Goal: Task Accomplishment & Management: Manage account settings

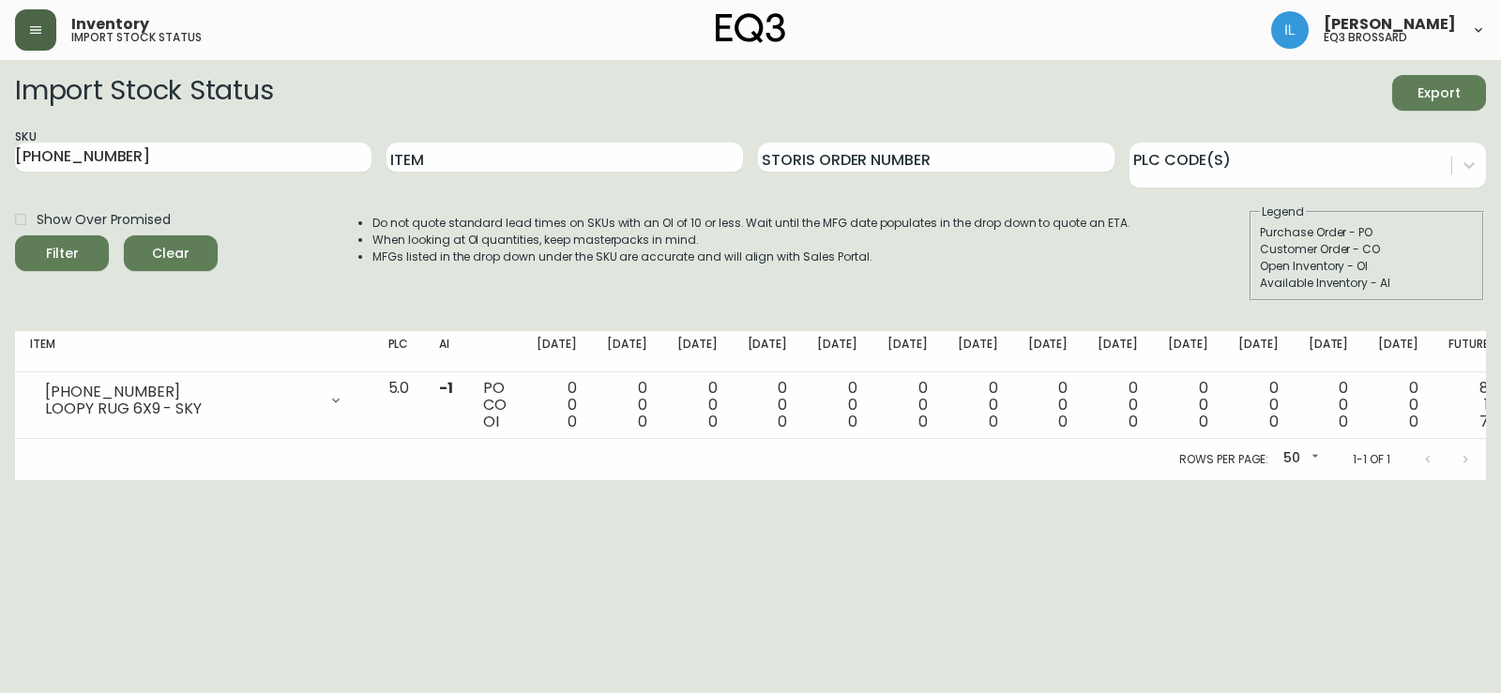
click at [45, 23] on button "button" at bounding box center [35, 29] width 41 height 41
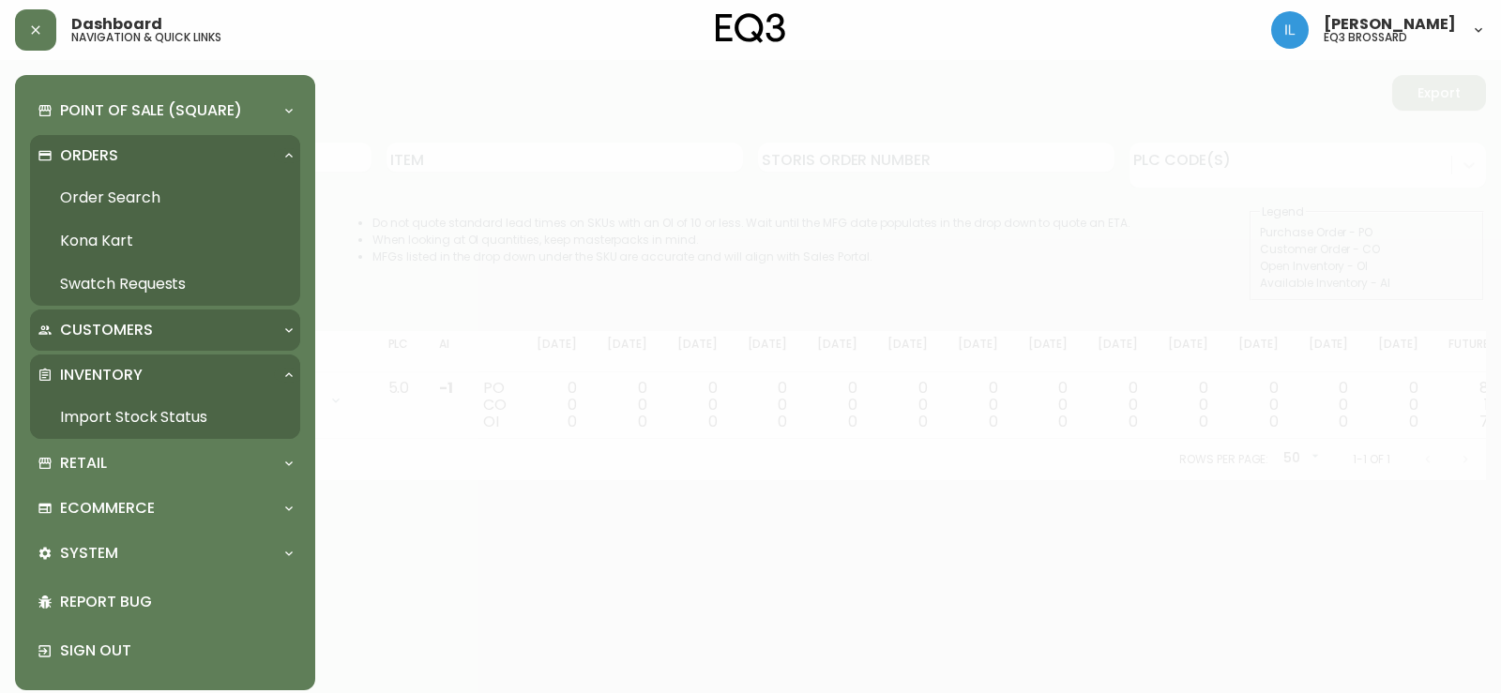
click at [121, 332] on p "Customers" at bounding box center [106, 330] width 93 height 21
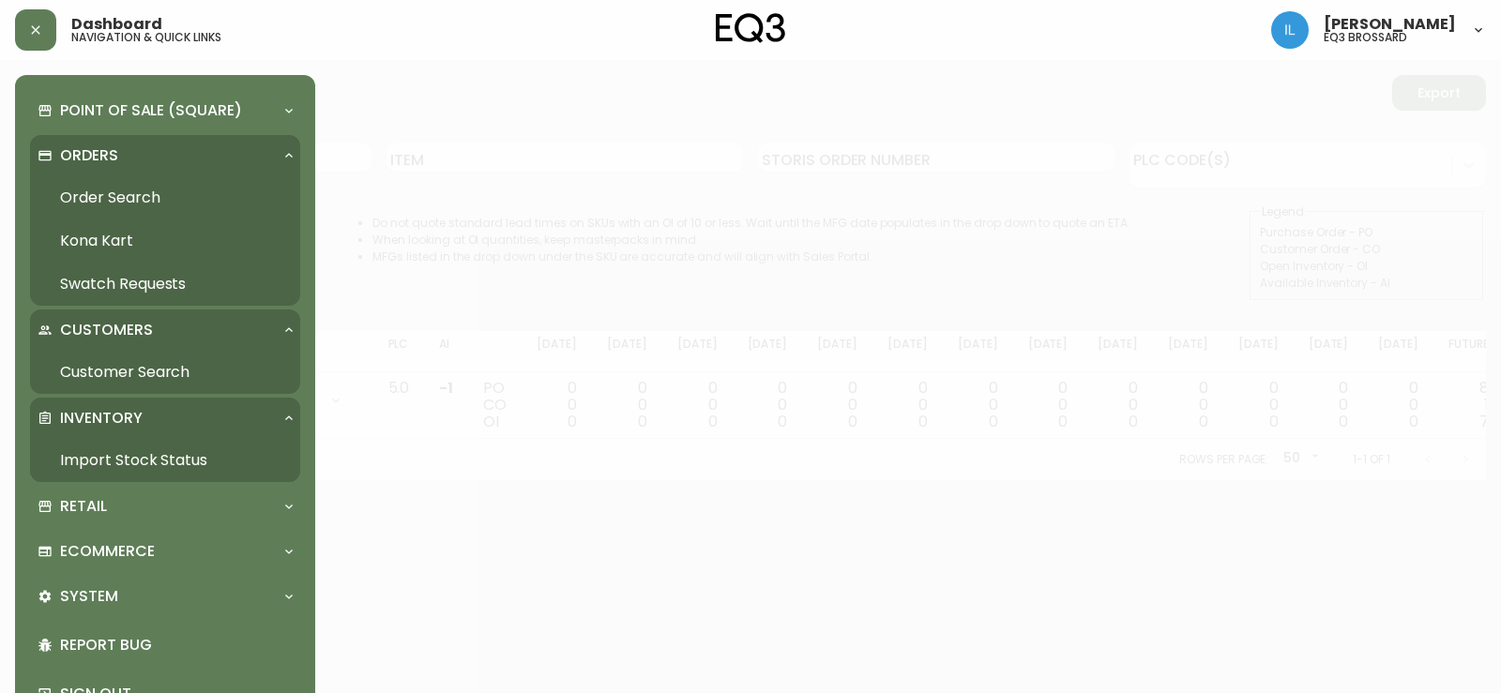
click at [121, 331] on p "Customers" at bounding box center [106, 330] width 93 height 21
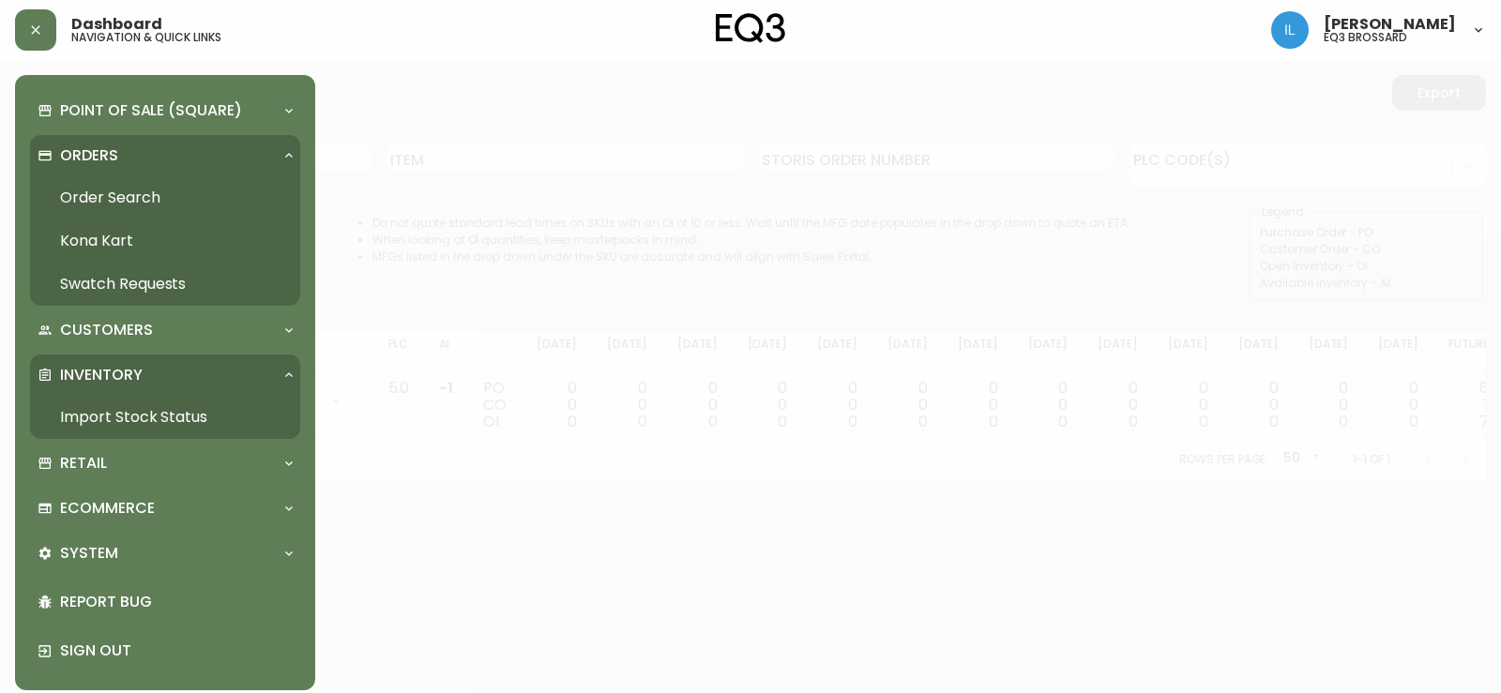
click at [137, 368] on p "Inventory" at bounding box center [101, 375] width 83 height 21
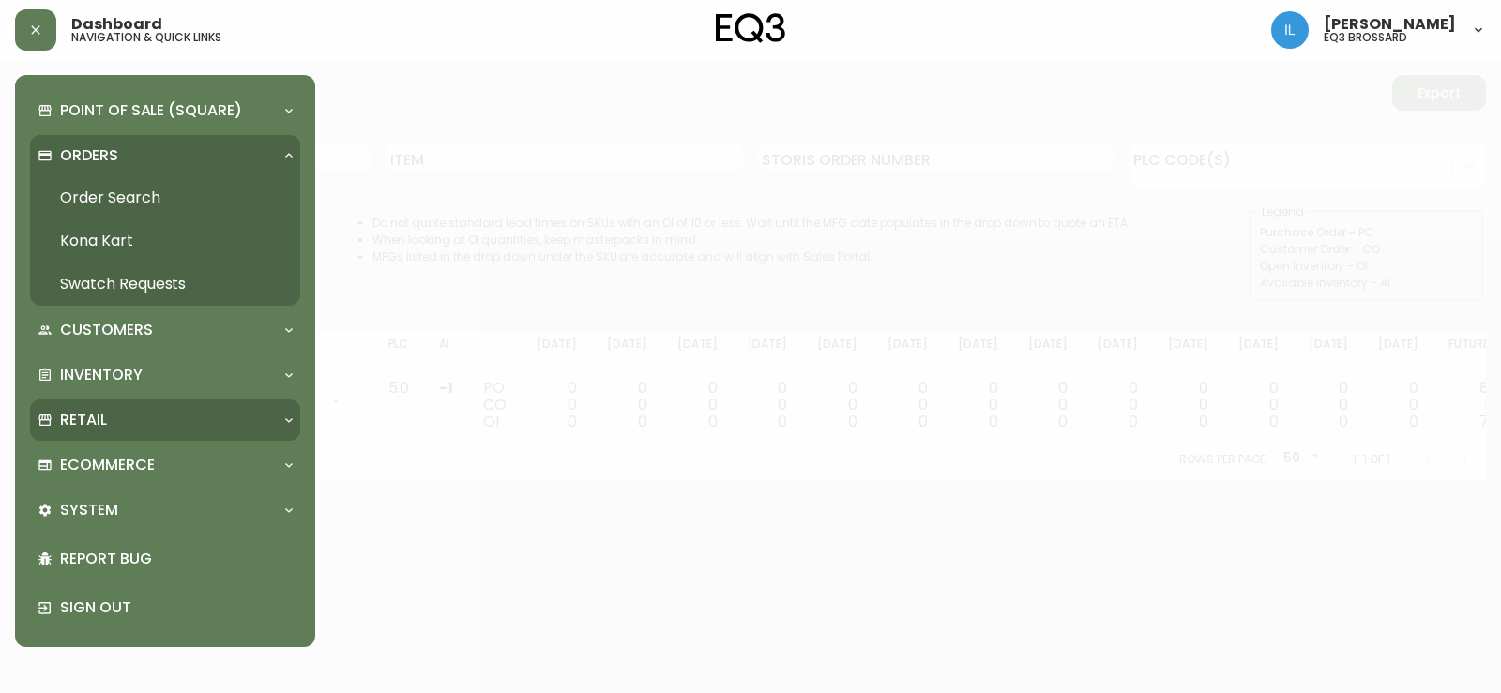
click at [119, 438] on div "Retail" at bounding box center [165, 420] width 270 height 41
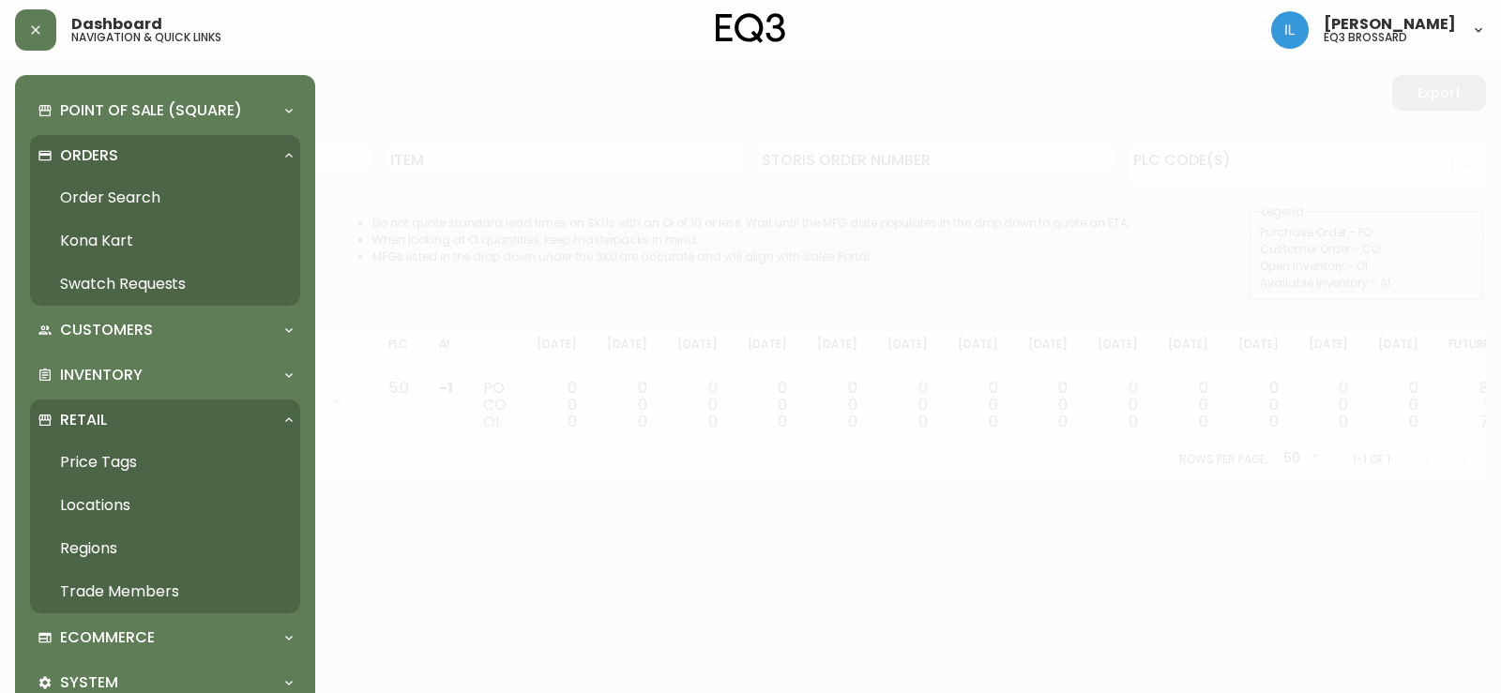
click at [127, 587] on link "Trade Members" at bounding box center [165, 591] width 270 height 43
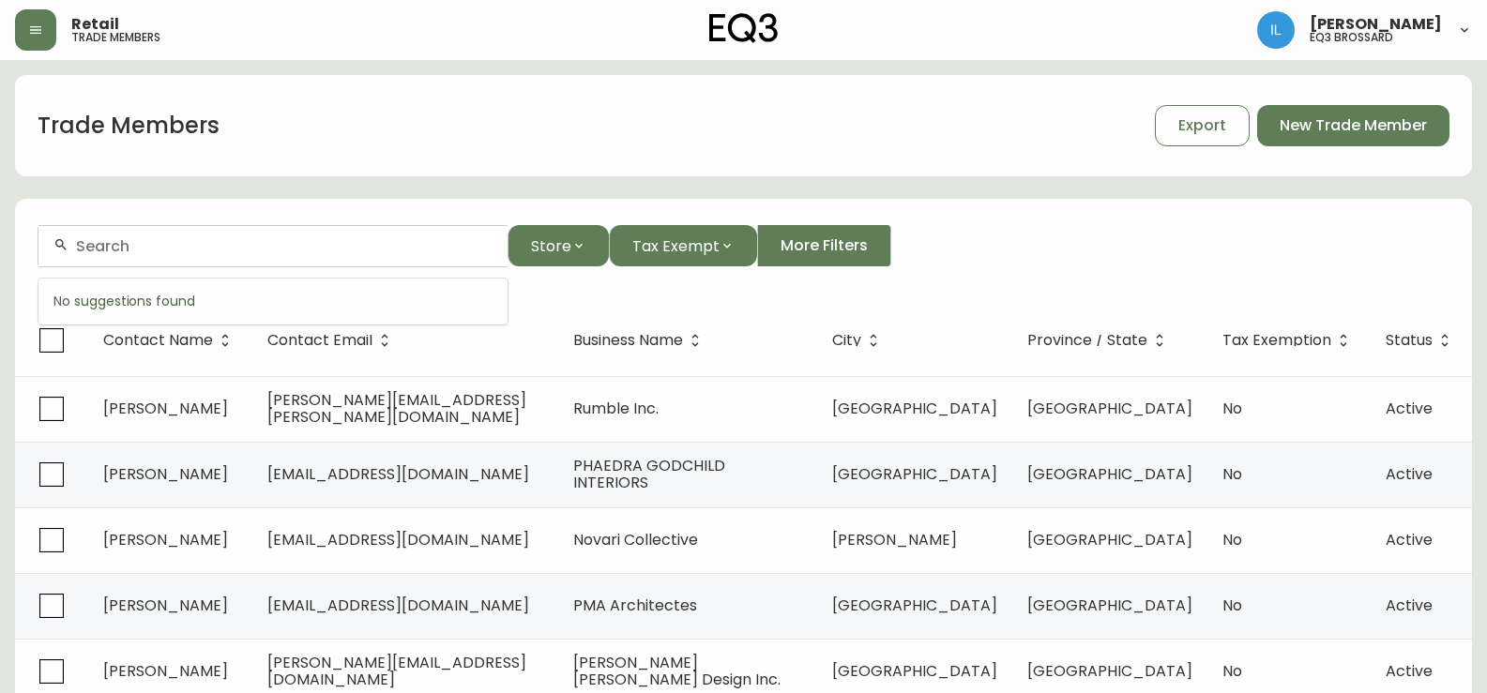
click at [234, 239] on input "text" at bounding box center [284, 246] width 416 height 18
drag, startPoint x: 323, startPoint y: 250, endPoint x: 0, endPoint y: 259, distance: 322.7
click at [0, 259] on main "Trade Members Export New Trade Member 5145739585 Store Tax Exempt More Filters …" at bounding box center [743, 567] width 1487 height 1015
click at [551, 238] on span "Store" at bounding box center [551, 245] width 40 height 23
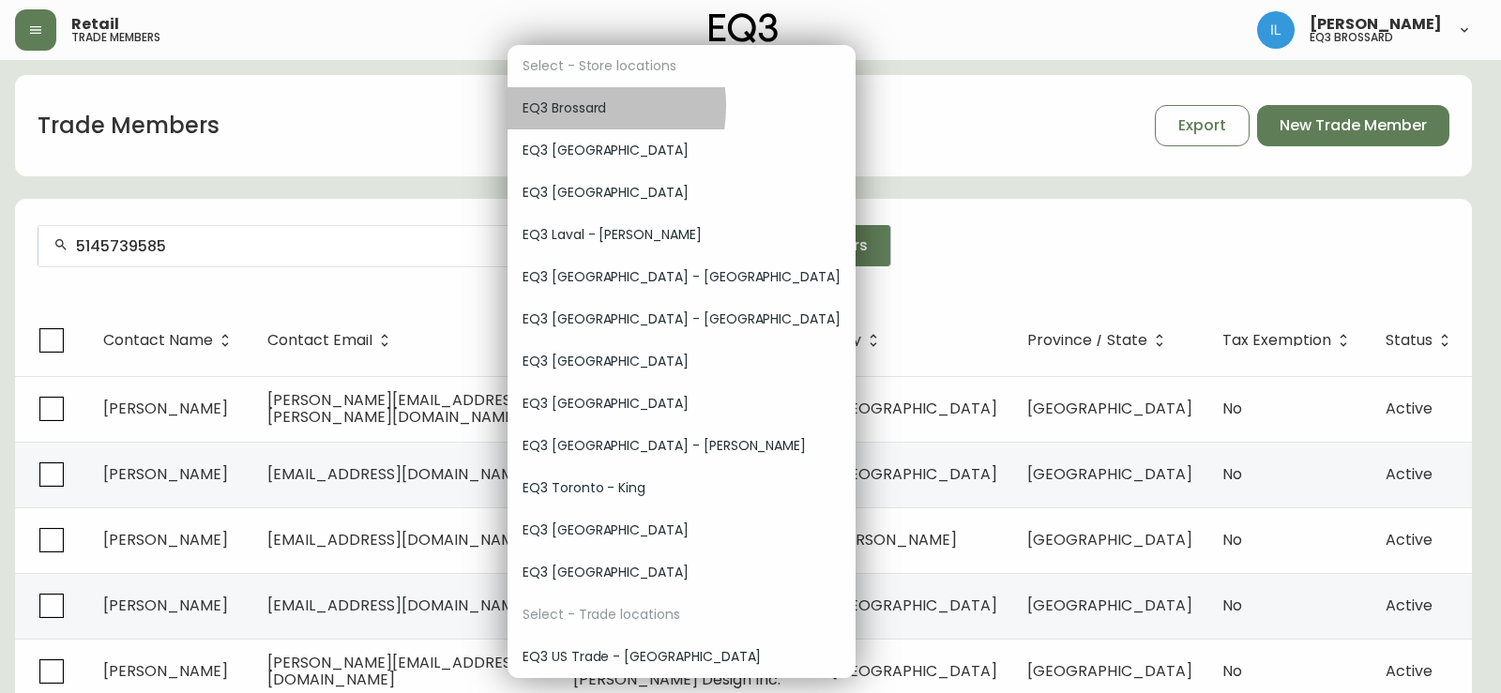
click at [568, 106] on span "EQ3 Brossard" at bounding box center [681, 108] width 318 height 20
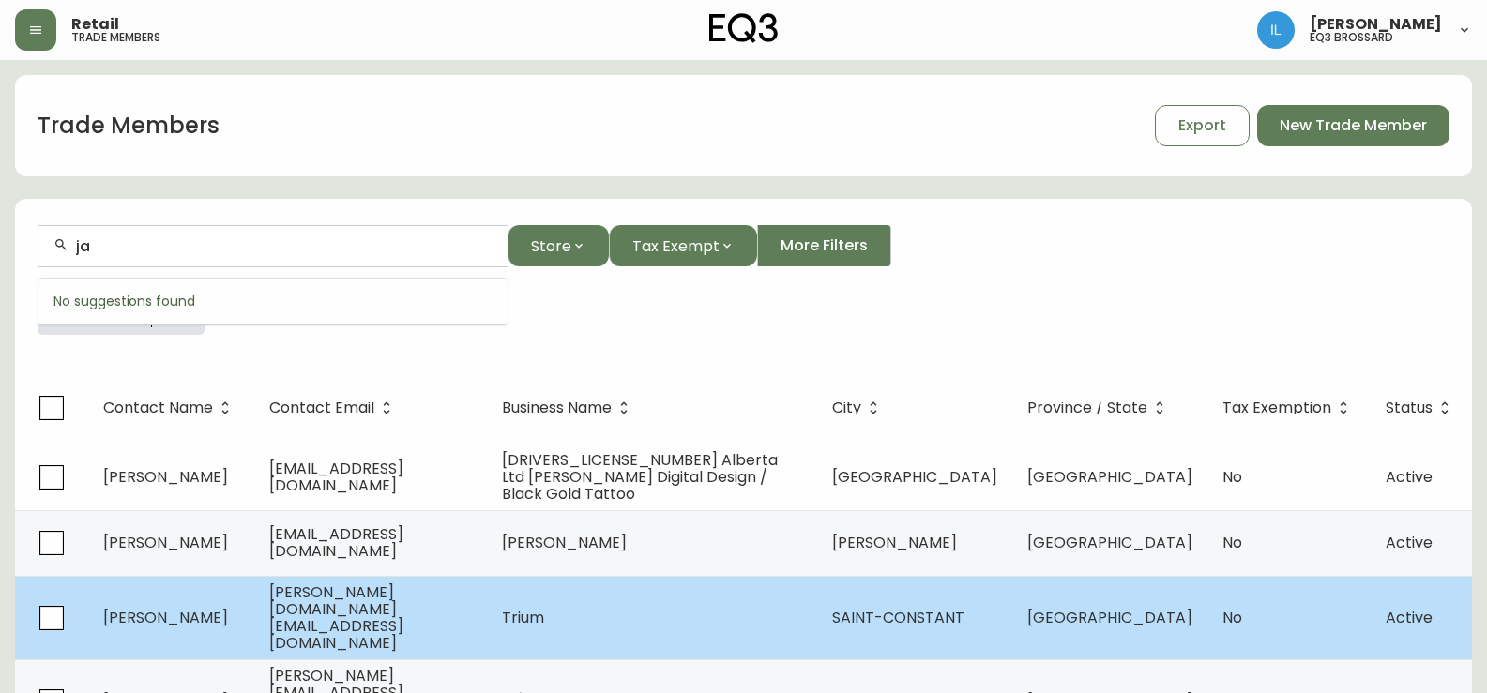
type input "j"
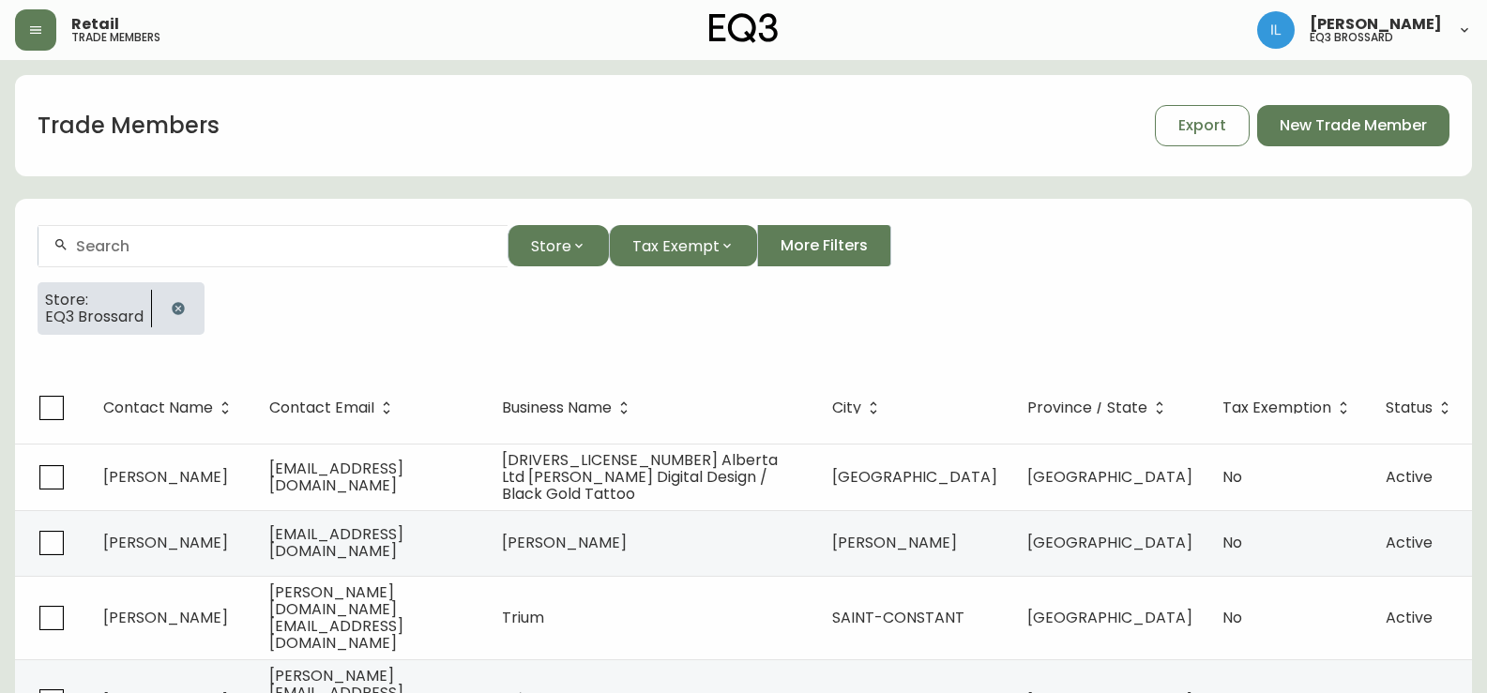
click at [584, 348] on form "Store Tax Exempt More Filters Store: EQ3 Brossard" at bounding box center [743, 288] width 1456 height 170
click at [160, 244] on input "text" at bounding box center [284, 246] width 416 height 18
click at [196, 249] on input "text" at bounding box center [284, 246] width 416 height 18
click at [183, 249] on input "concept dezing" at bounding box center [284, 246] width 416 height 18
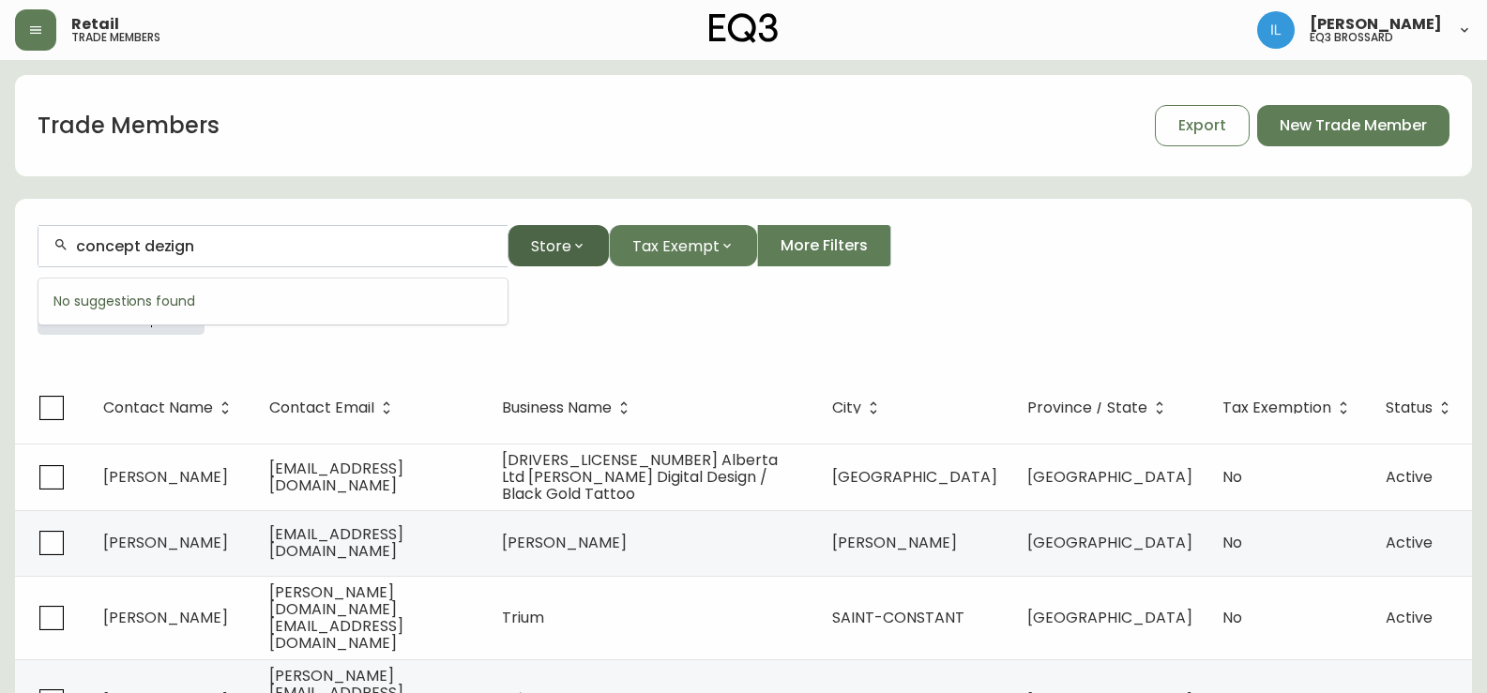
click at [572, 247] on icon "button" at bounding box center [578, 245] width 15 height 15
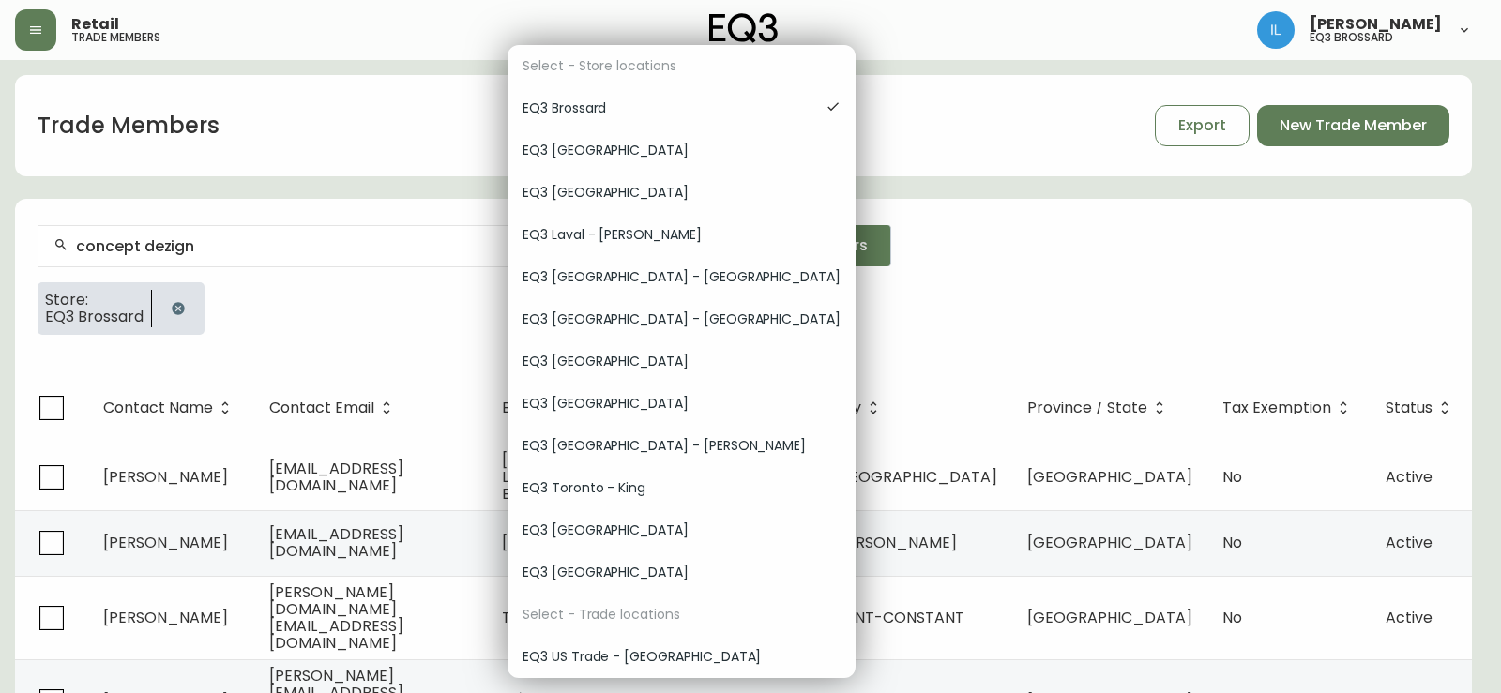
drag, startPoint x: 749, startPoint y: 298, endPoint x: 721, endPoint y: 283, distance: 31.9
click at [749, 296] on div at bounding box center [750, 346] width 1501 height 693
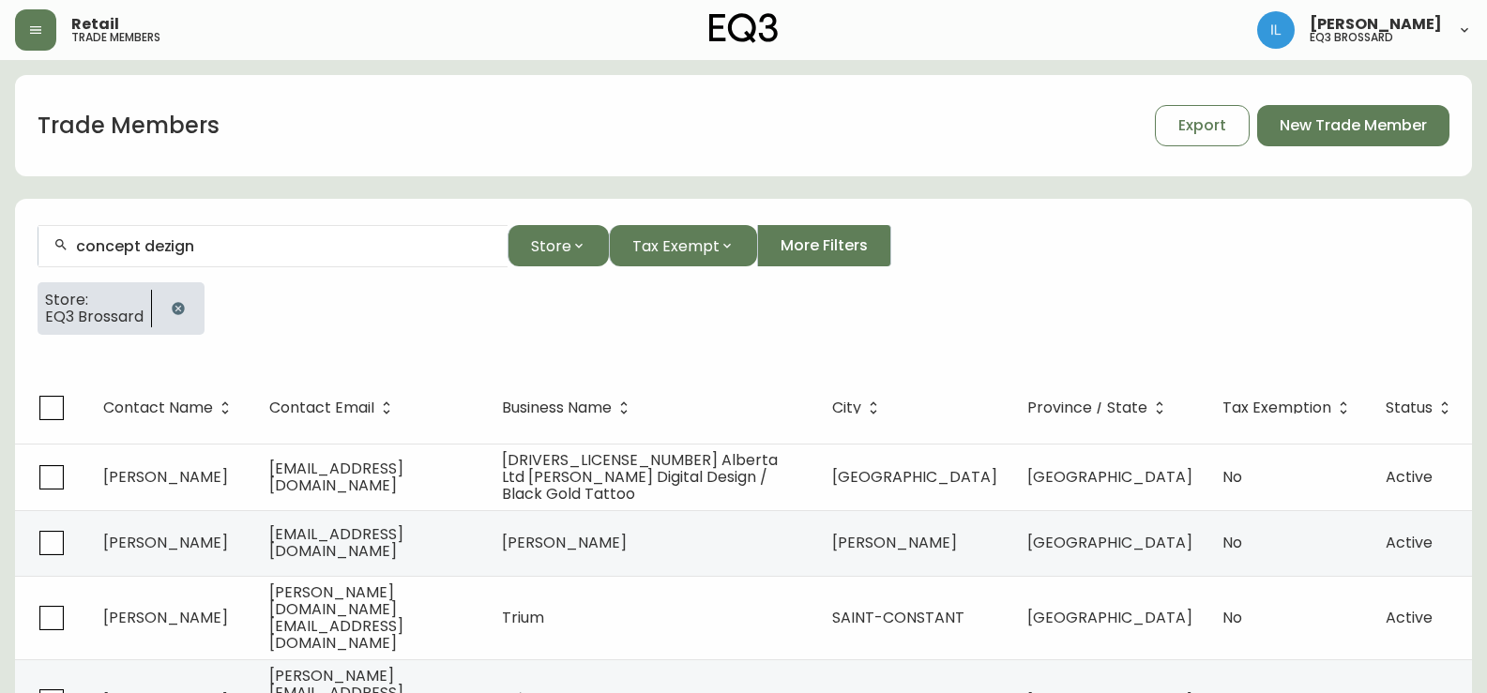
click at [180, 305] on icon "button" at bounding box center [178, 308] width 12 height 12
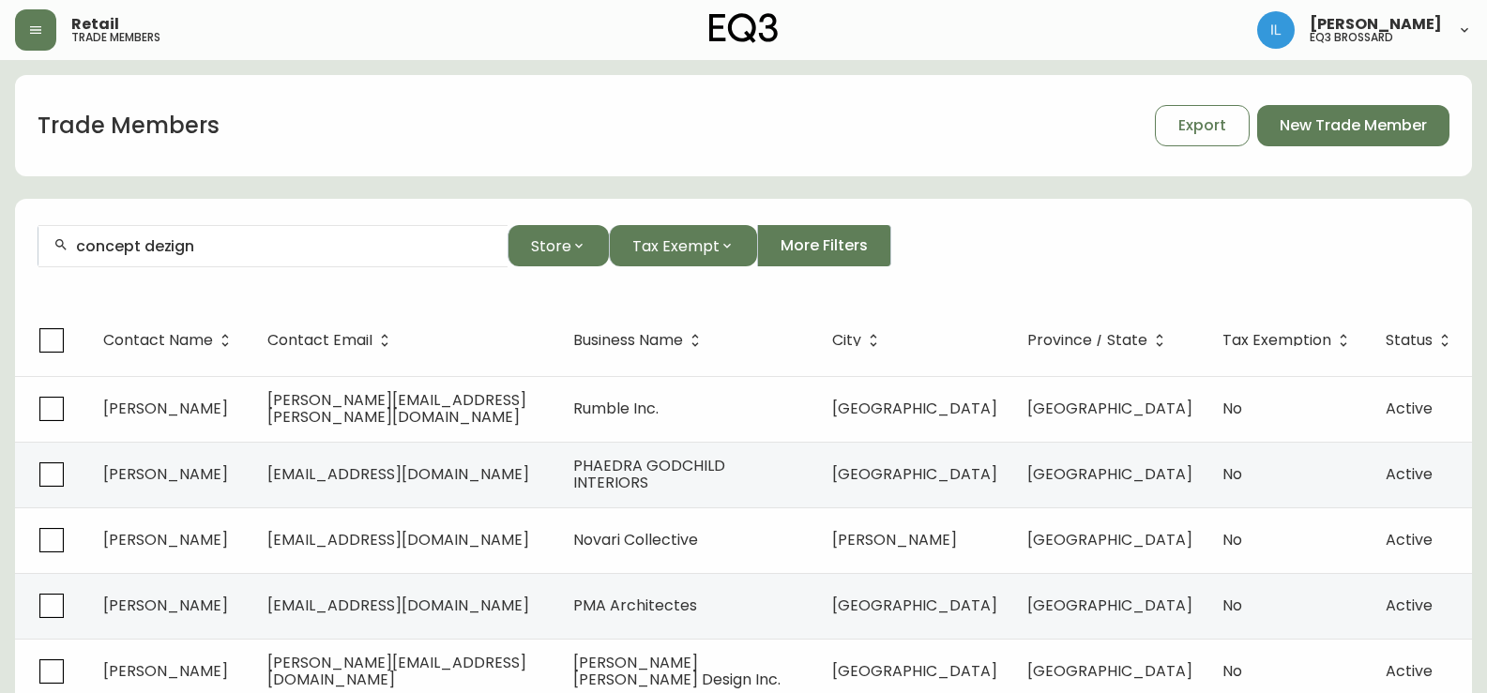
click at [252, 249] on input "concept dezign" at bounding box center [284, 246] width 416 height 18
click at [284, 246] on input "concept dezign" at bounding box center [284, 246] width 416 height 18
click at [657, 241] on span "Tax Exempt" at bounding box center [675, 245] width 87 height 23
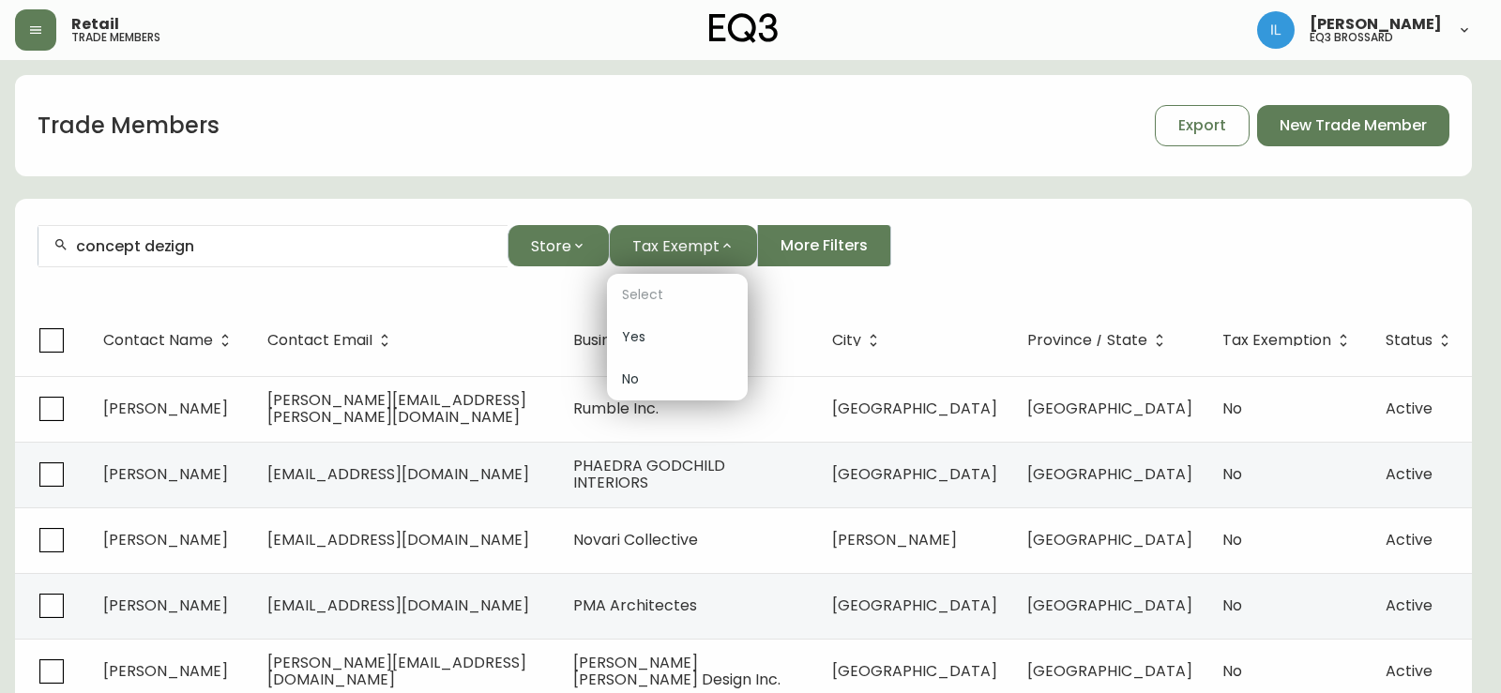
click at [695, 241] on div at bounding box center [750, 346] width 1501 height 693
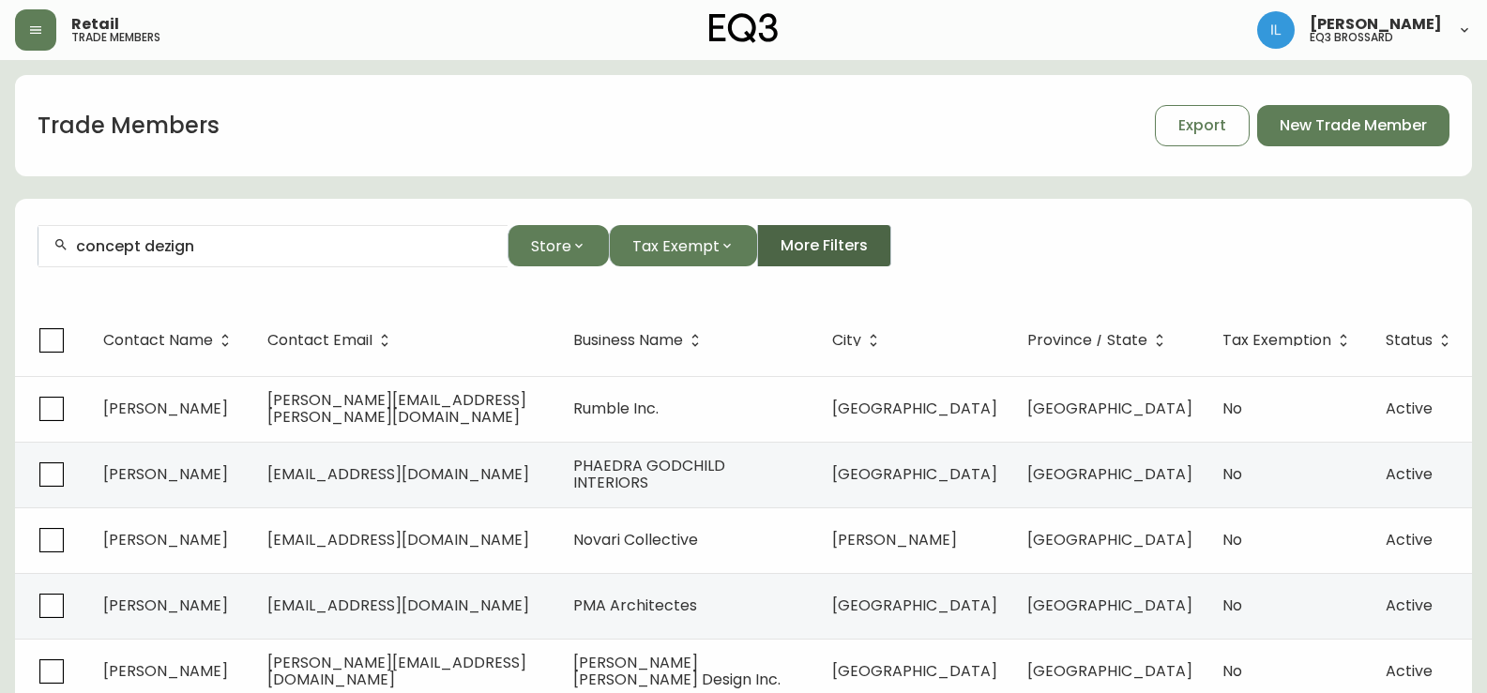
click at [813, 252] on span "More Filters" at bounding box center [823, 245] width 87 height 21
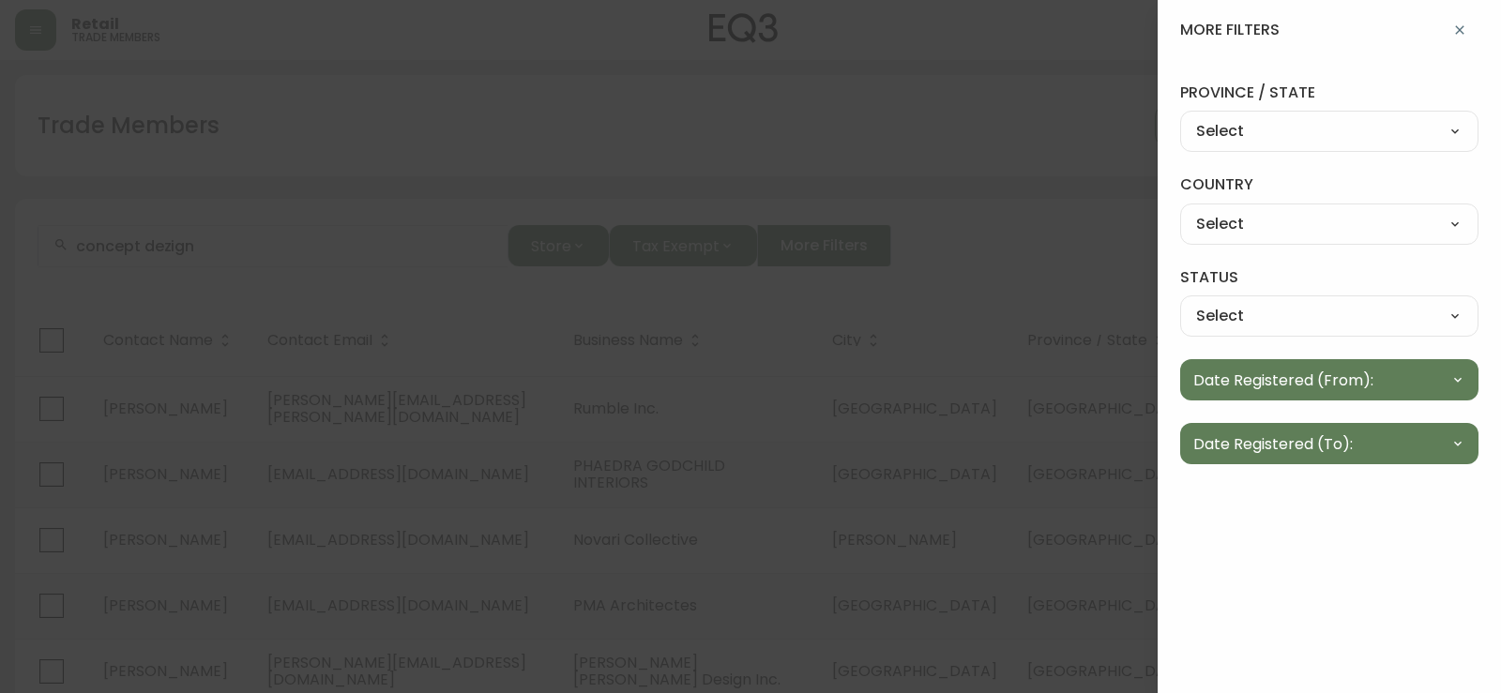
click at [1274, 110] on div "province / state Select Select [US_STATE] [US_STATE] [US_STATE] [US_STATE] [US_…" at bounding box center [1329, 117] width 298 height 69
click at [1263, 135] on select "Select [US_STATE] [US_STATE] [US_STATE] [US_STATE] [US_STATE] [US_STATE] [US_ST…" at bounding box center [1329, 132] width 298 height 28
click at [1214, 223] on select "Select [GEOGRAPHIC_DATA] [GEOGRAPHIC_DATA]" at bounding box center [1329, 224] width 298 height 28
click at [1212, 222] on select "Select [GEOGRAPHIC_DATA] [GEOGRAPHIC_DATA]" at bounding box center [1329, 224] width 298 height 28
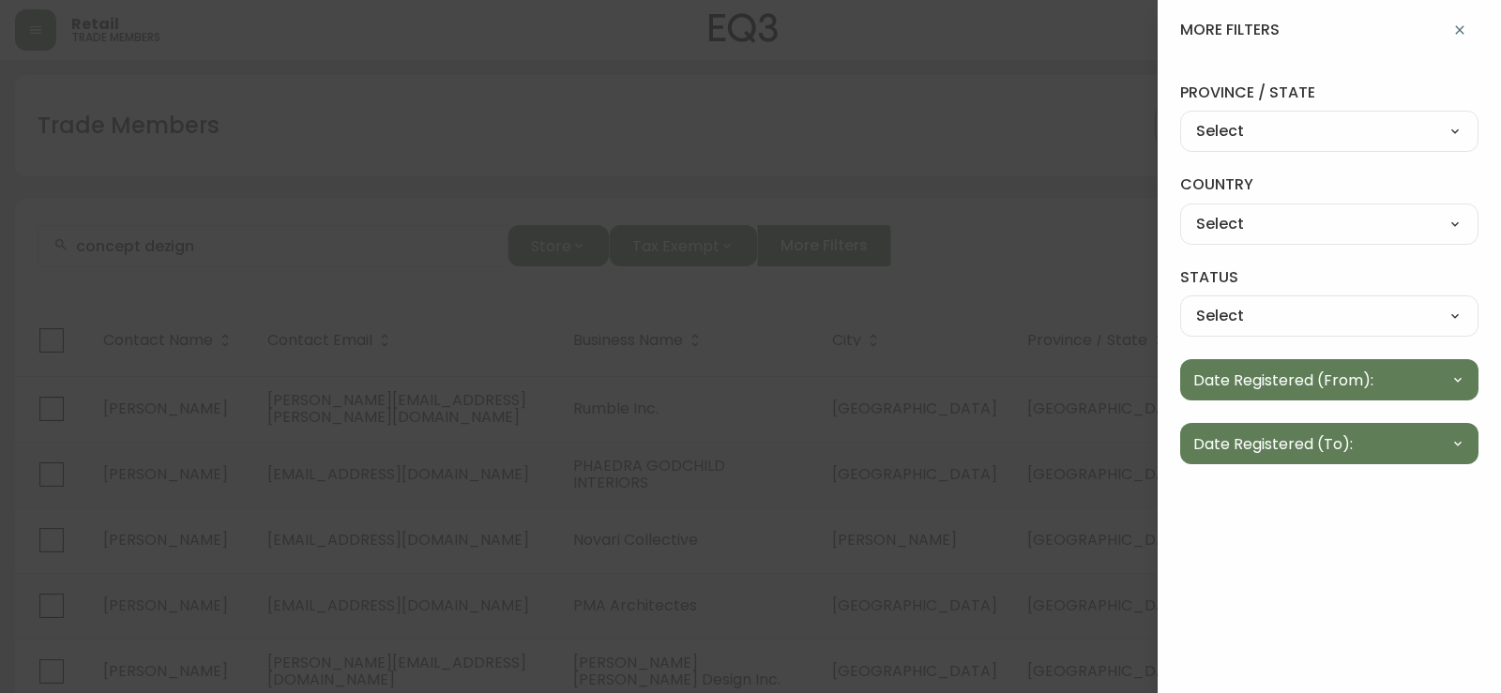
click at [1195, 306] on select "Select Active Inactive" at bounding box center [1329, 316] width 298 height 28
click at [672, 91] on div at bounding box center [750, 346] width 1501 height 693
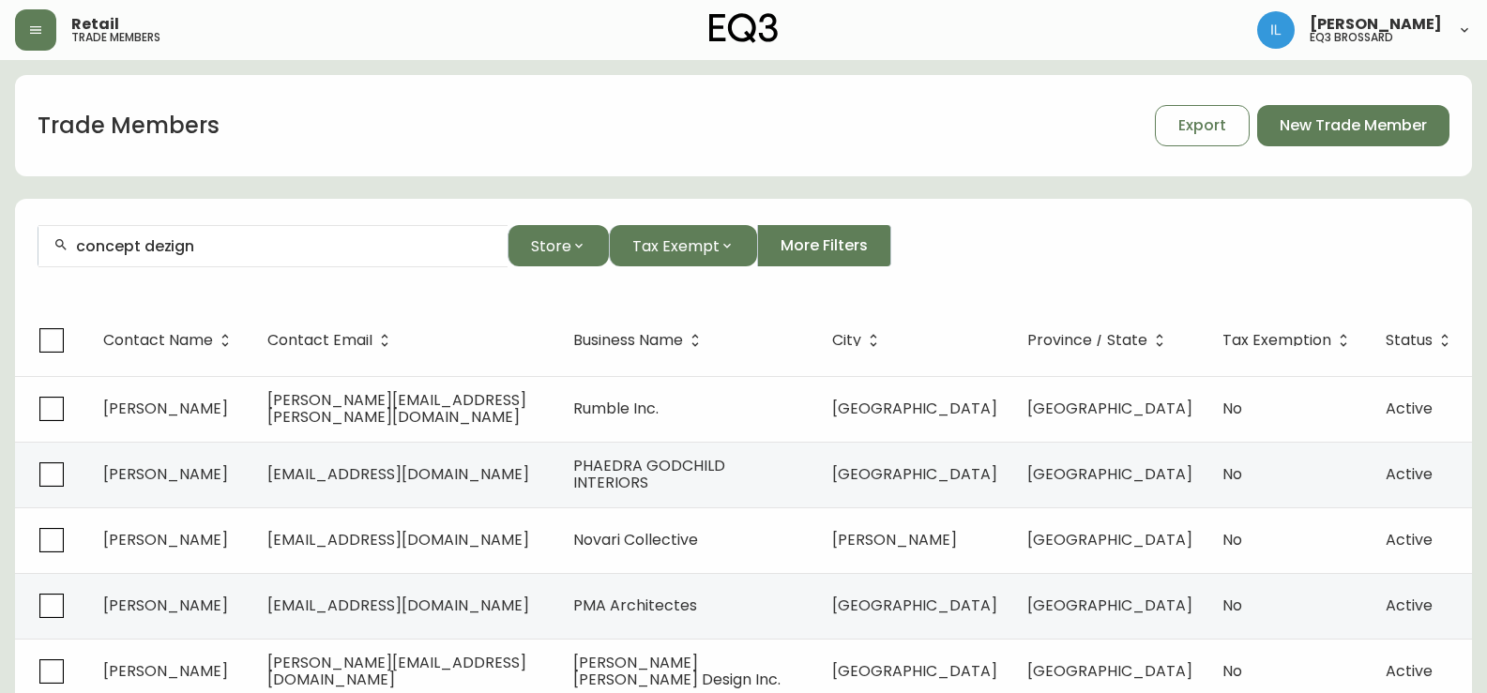
click at [180, 249] on input "concept dezign" at bounding box center [284, 246] width 416 height 18
click at [267, 232] on div "concept dezign" at bounding box center [272, 246] width 469 height 42
click at [649, 345] on span "Business Name" at bounding box center [628, 340] width 110 height 11
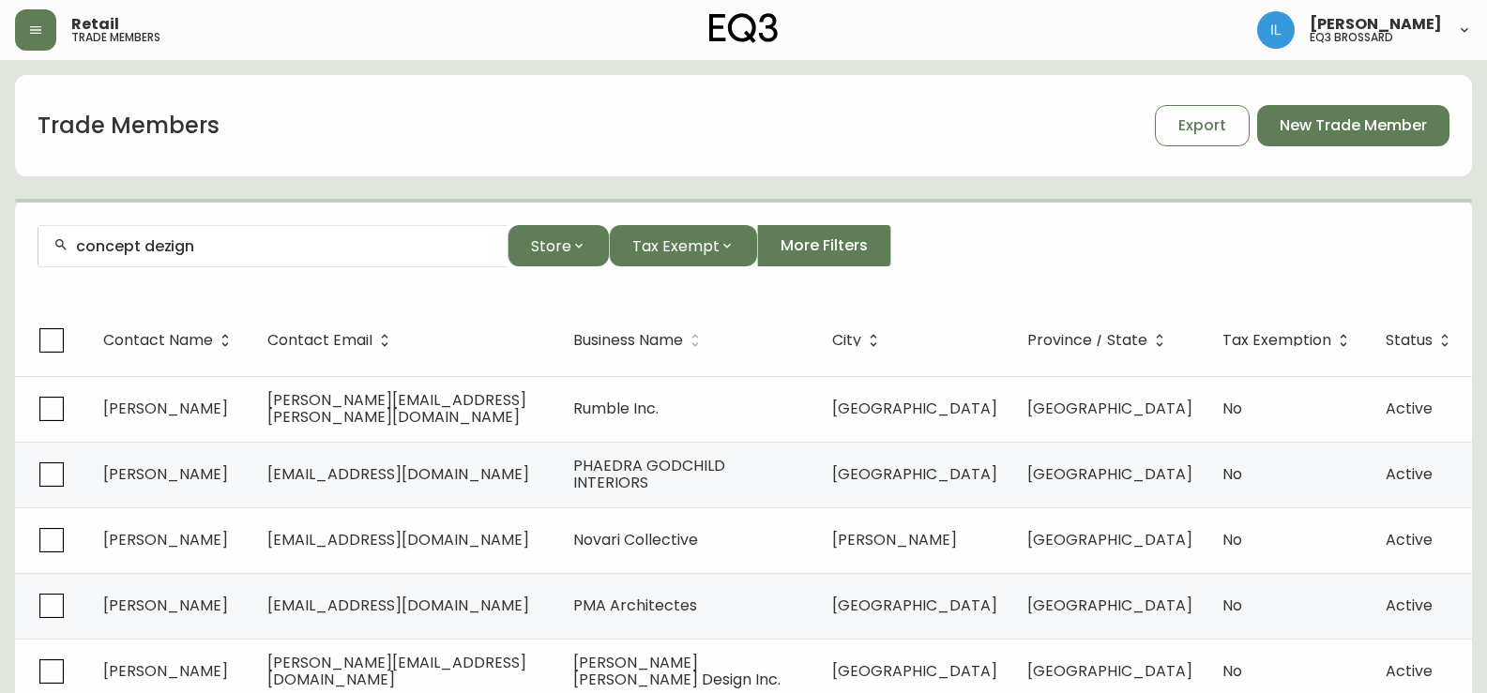
click at [683, 343] on span "Business Name" at bounding box center [628, 340] width 110 height 11
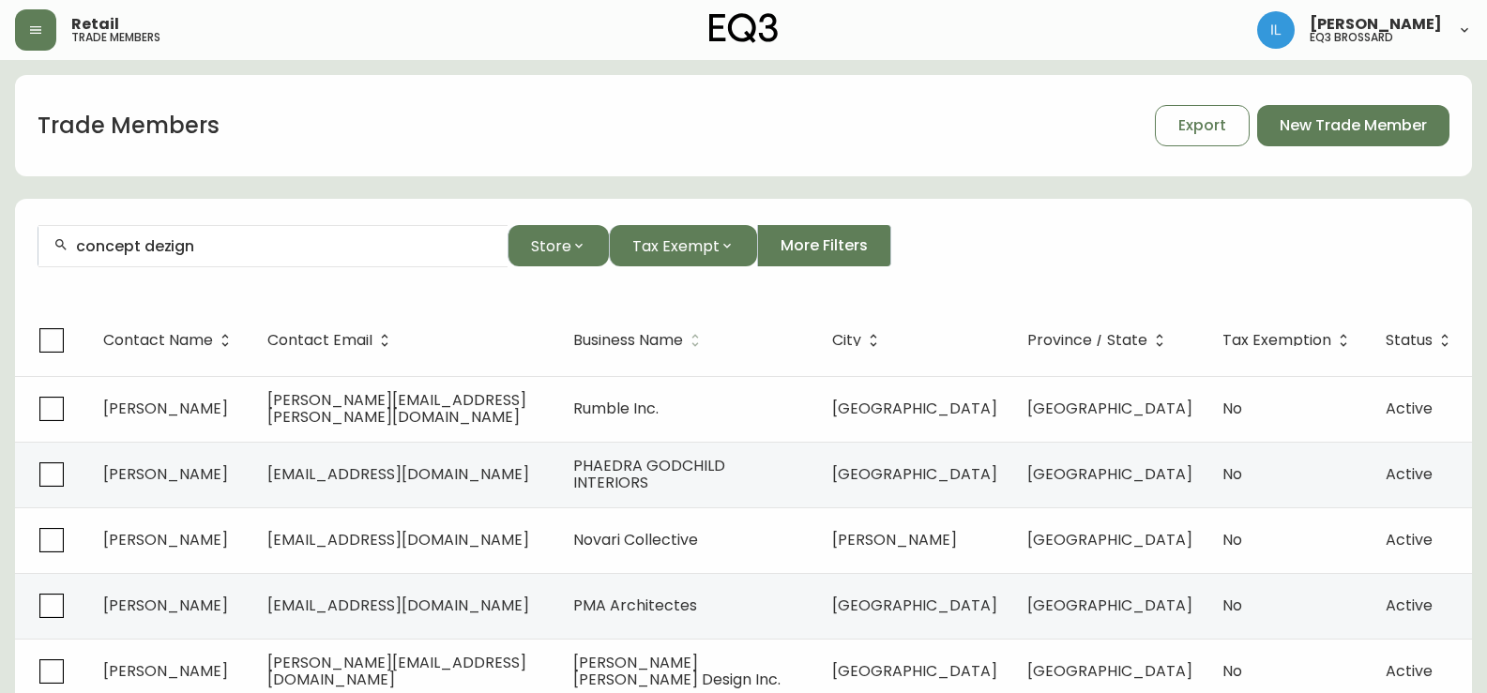
click at [703, 339] on icon at bounding box center [695, 340] width 17 height 17
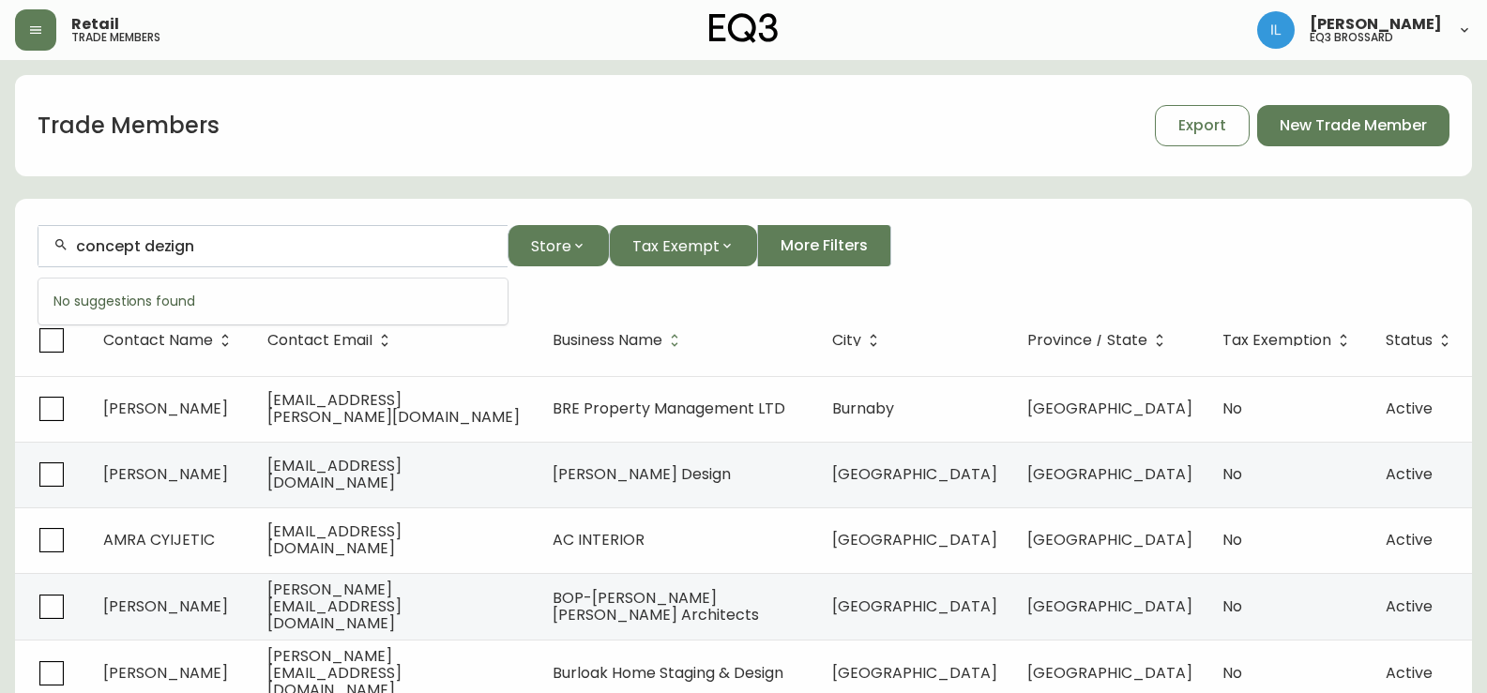
click at [176, 244] on input "concept dezign" at bounding box center [284, 246] width 416 height 18
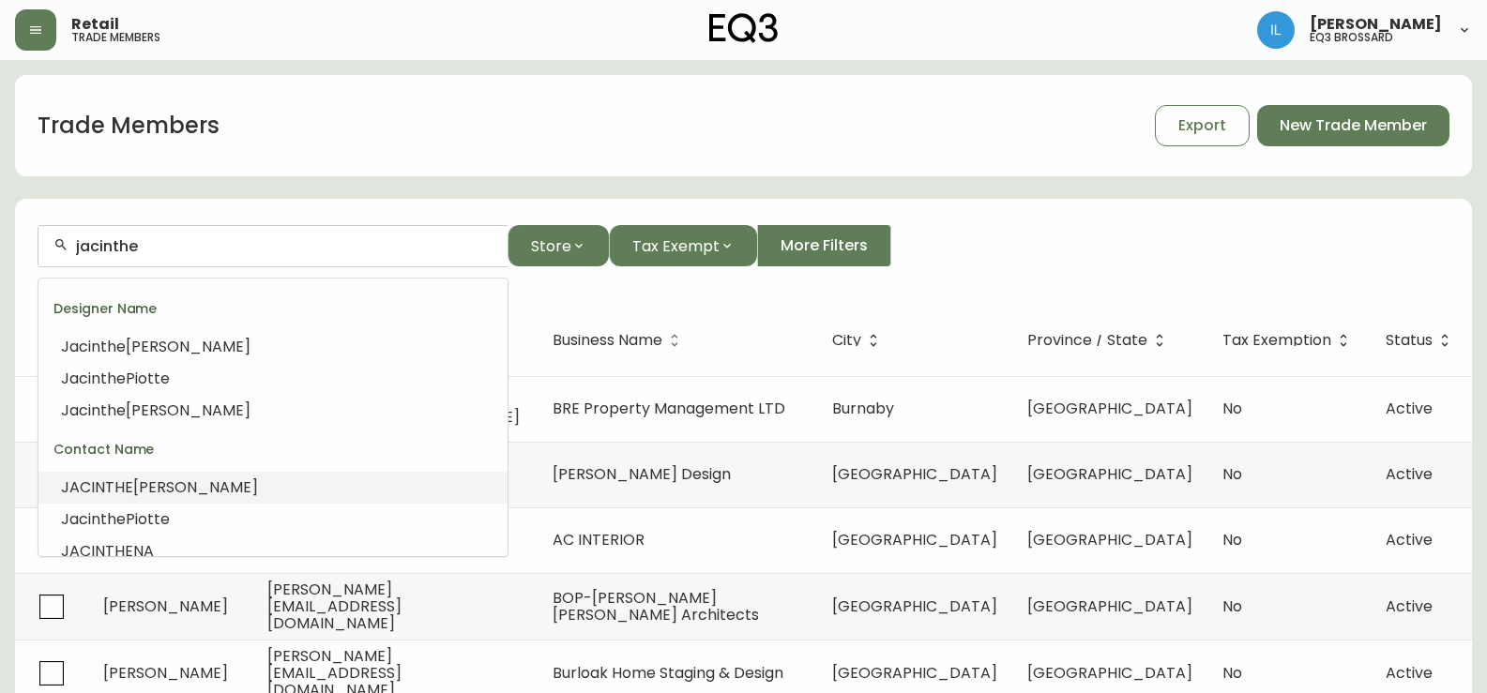
click at [150, 489] on span "[PERSON_NAME]" at bounding box center [195, 487] width 125 height 22
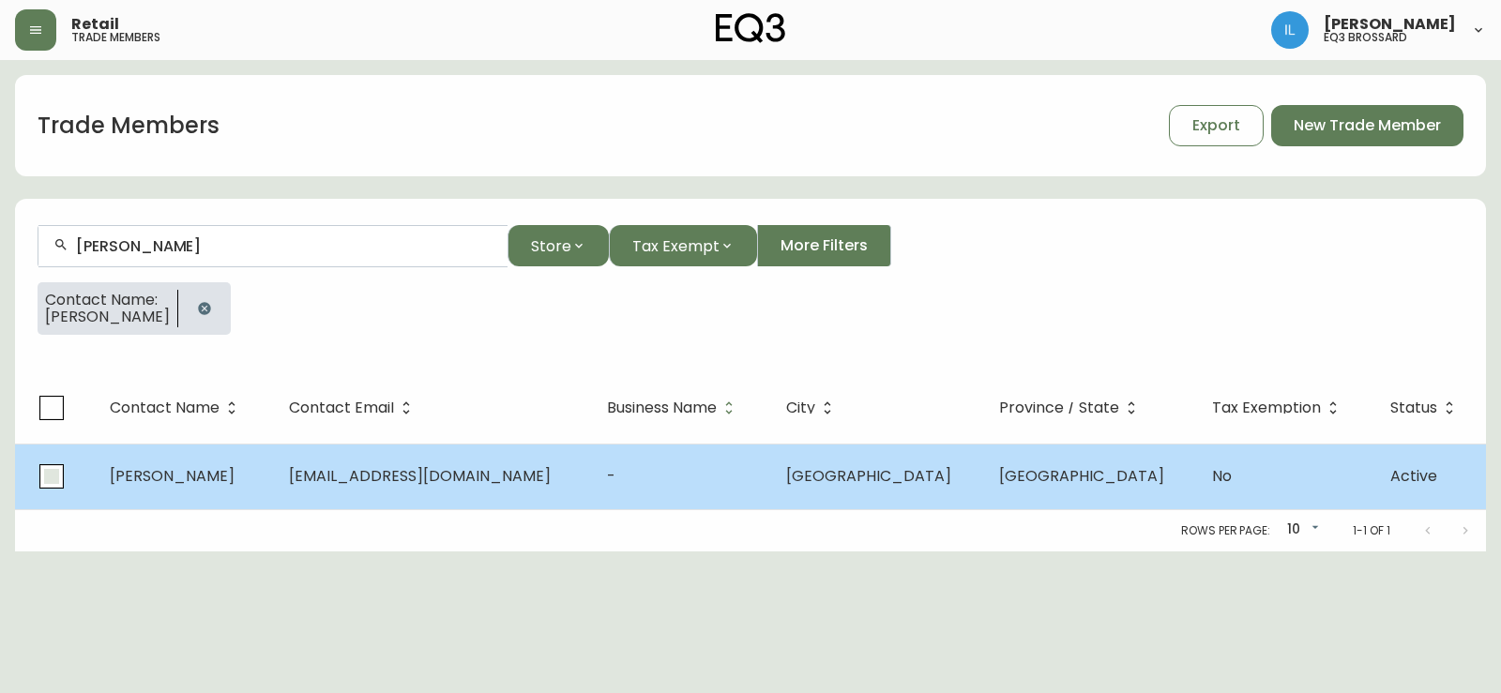
type input "[PERSON_NAME]"
click at [55, 471] on input "checkbox" at bounding box center [51, 476] width 43 height 43
checkbox input "true"
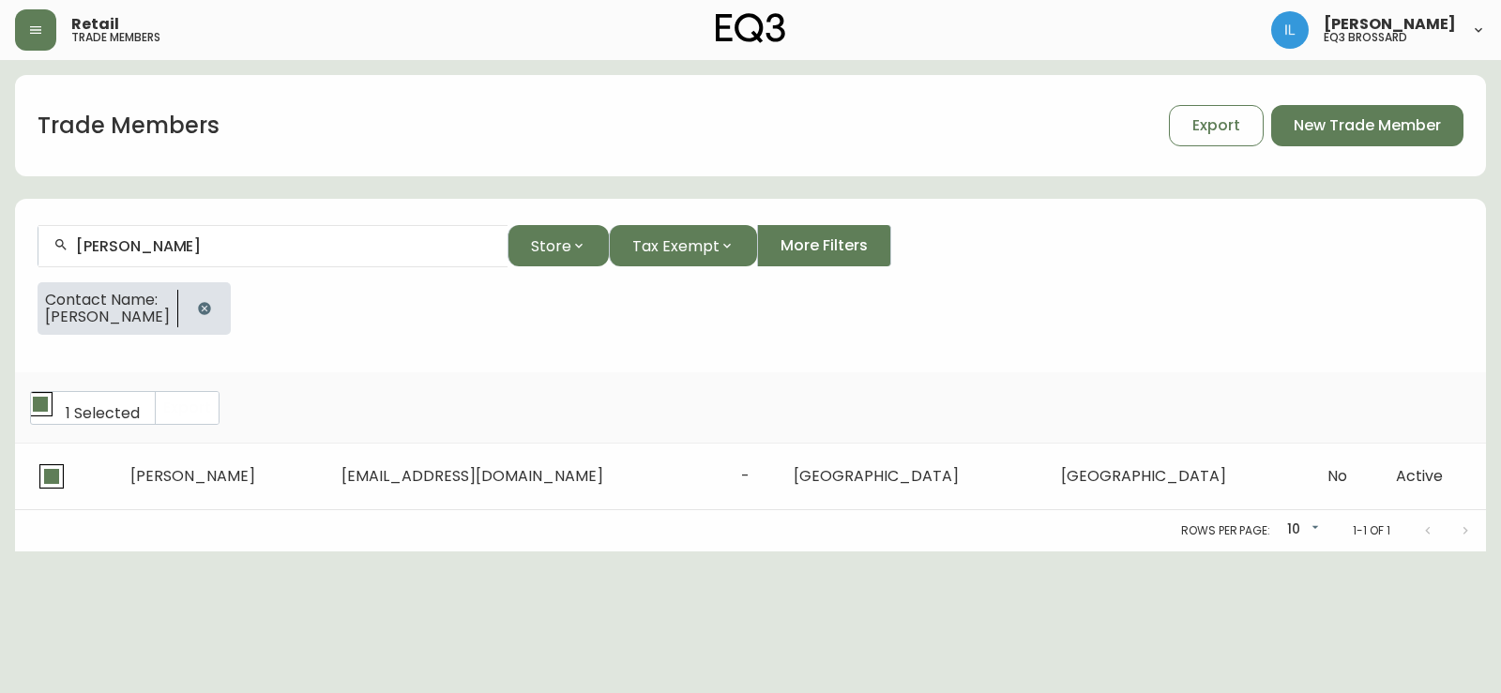
click at [111, 69] on main "Trade Members Export New Trade Member [PERSON_NAME] Store Tax Exempt More Filte…" at bounding box center [750, 305] width 1501 height 491
